Goal: Task Accomplishment & Management: Manage account settings

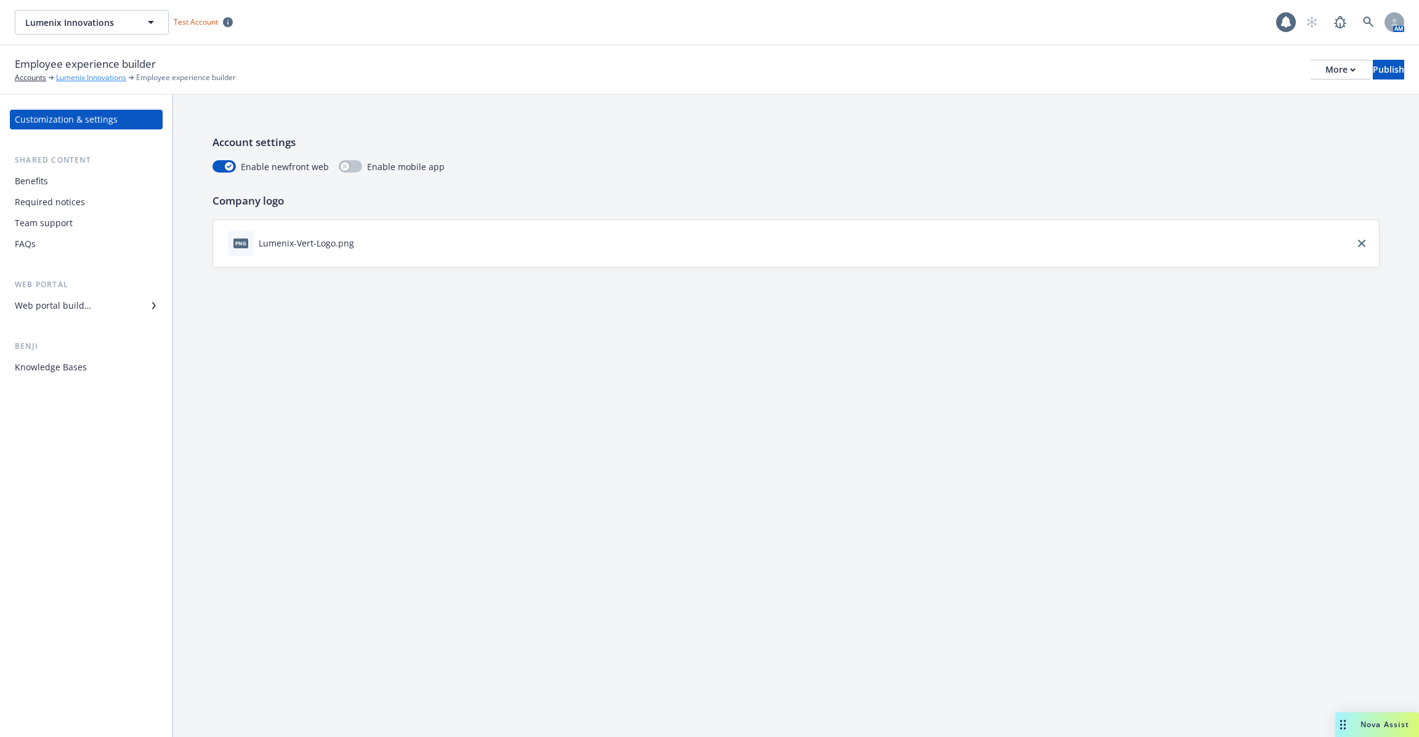
click at [88, 81] on link "Lumenix Innovations" at bounding box center [91, 77] width 70 height 11
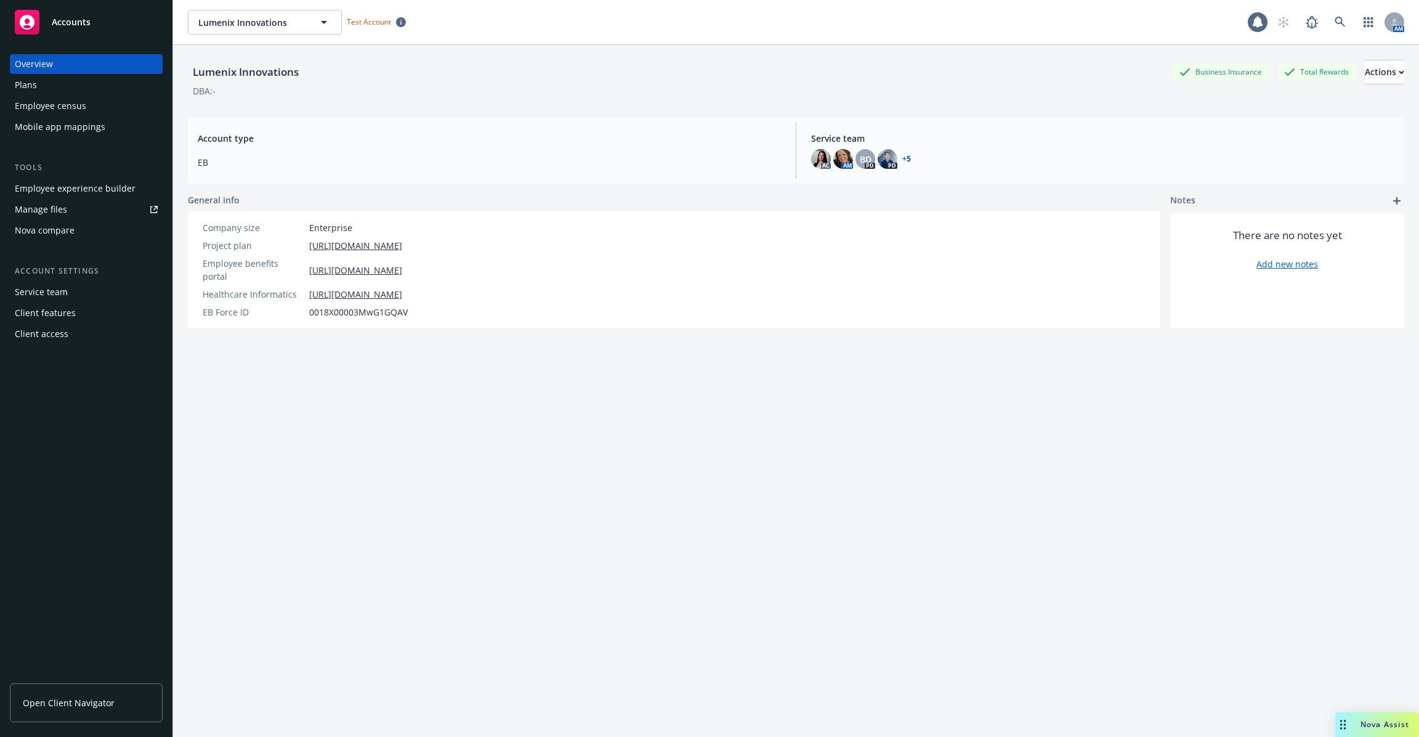
click at [95, 208] on link "Manage files" at bounding box center [86, 210] width 153 height 20
